Goal: Task Accomplishment & Management: Use online tool/utility

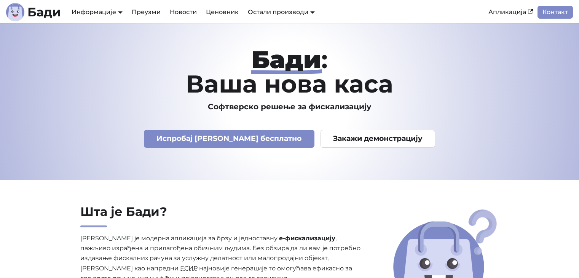
scroll to position [2675, 0]
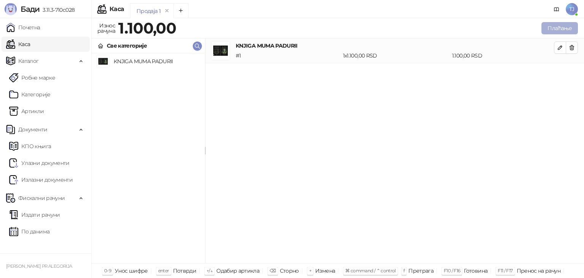
click at [559, 25] on button "Плаћање" at bounding box center [560, 28] width 37 height 12
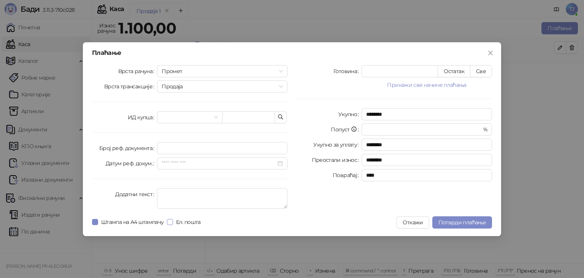
click at [175, 220] on span "Ел. пошта" at bounding box center [188, 222] width 31 height 8
click at [93, 218] on label "Штампа на А4 штампачу" at bounding box center [129, 222] width 75 height 8
click at [493, 56] on button "Close" at bounding box center [491, 53] width 12 height 12
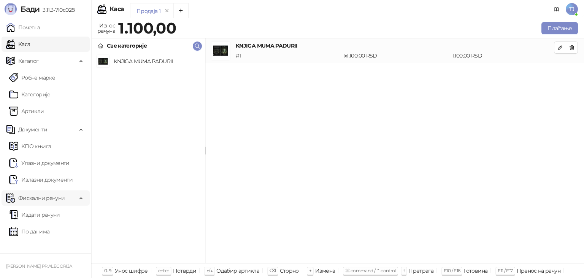
click at [60, 197] on span "Фискални рачуни" at bounding box center [41, 197] width 46 height 15
click at [72, 199] on span "Фискални рачуни" at bounding box center [41, 197] width 71 height 15
click at [57, 131] on span "Документи" at bounding box center [41, 129] width 71 height 15
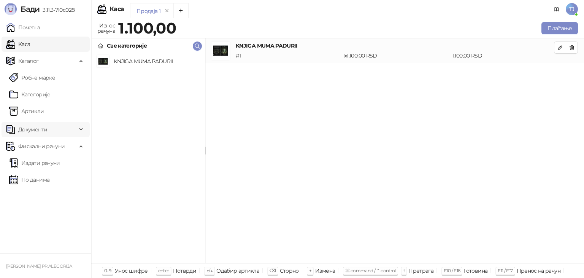
click at [62, 128] on span "Документи" at bounding box center [41, 129] width 71 height 15
click at [62, 56] on span "Каталог" at bounding box center [41, 60] width 71 height 15
click at [65, 60] on span "Каталог" at bounding box center [41, 60] width 71 height 15
drag, startPoint x: 40, startPoint y: 29, endPoint x: 55, endPoint y: 40, distance: 19.0
click at [40, 28] on link "Почетна" at bounding box center [23, 27] width 34 height 15
